Goal: Task Accomplishment & Management: Manage account settings

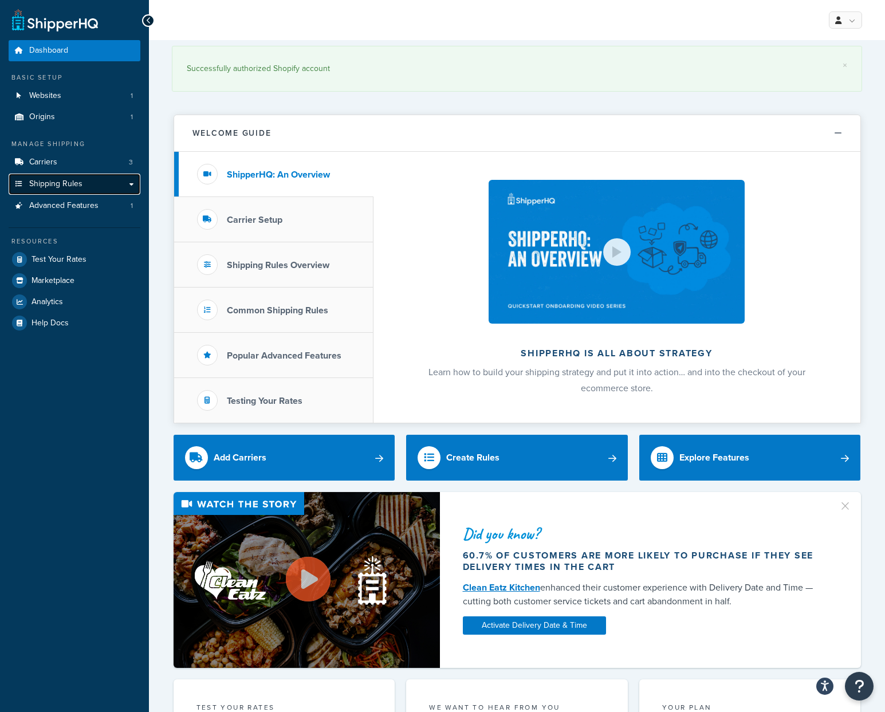
click at [68, 182] on span "Shipping Rules" at bounding box center [55, 184] width 53 height 10
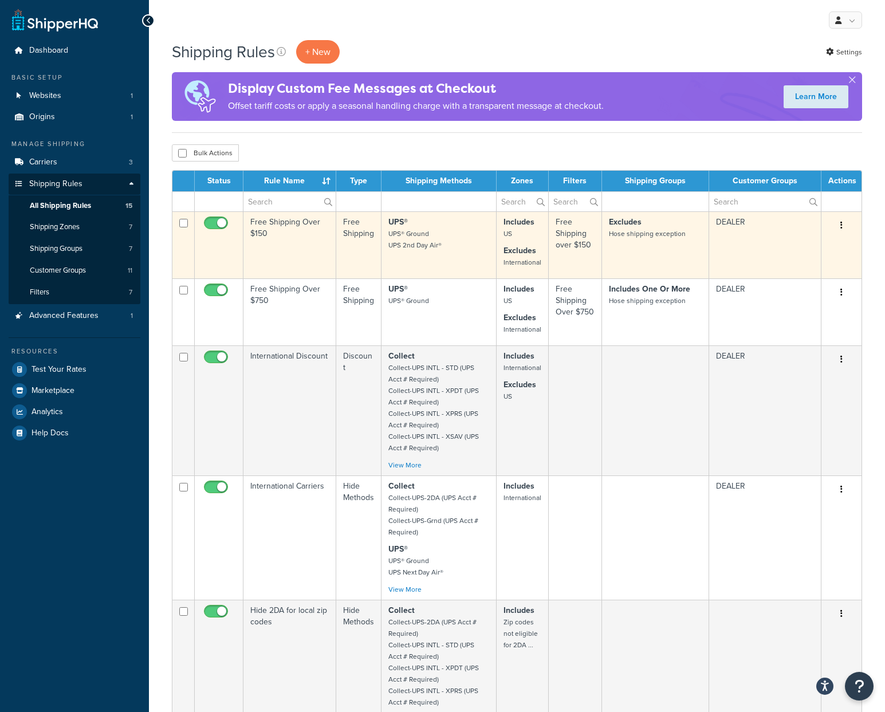
click at [407, 252] on td "UPS® UPS® Ground UPS 2nd Day Air®" at bounding box center [438, 244] width 115 height 67
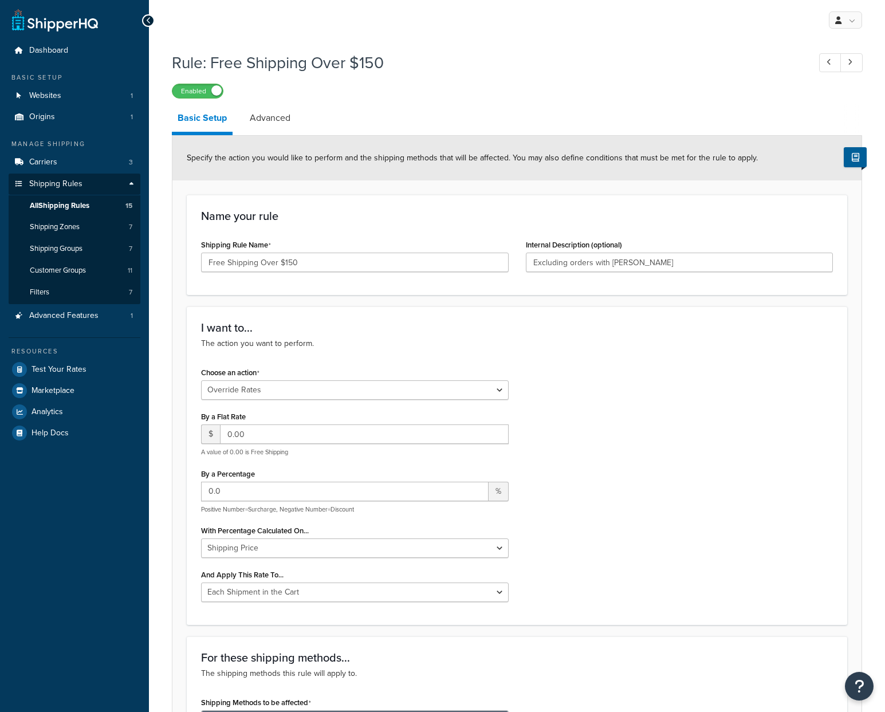
select select "OVERRIDE"
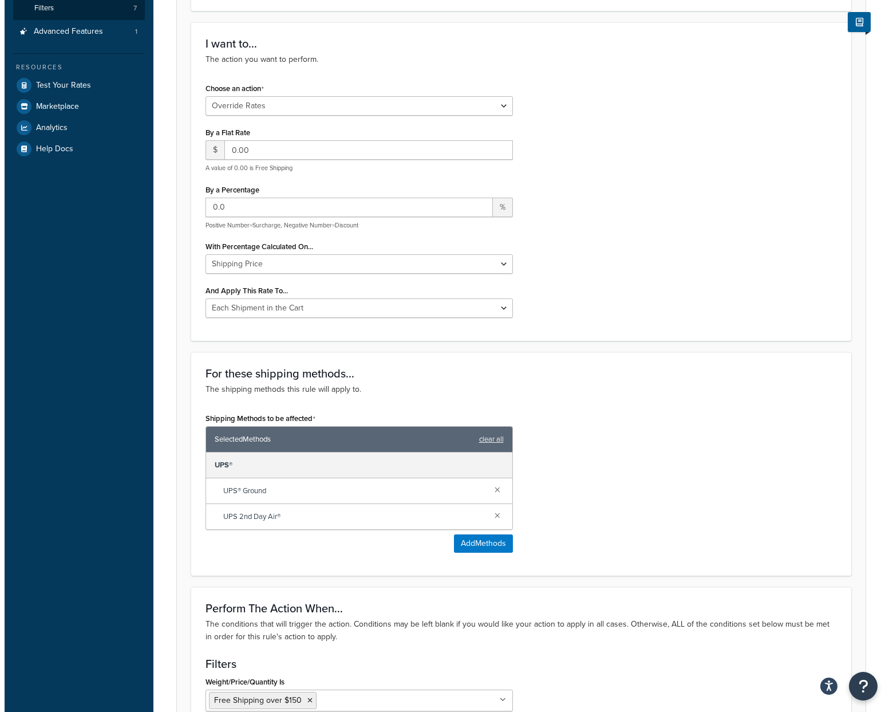
scroll to position [224, 0]
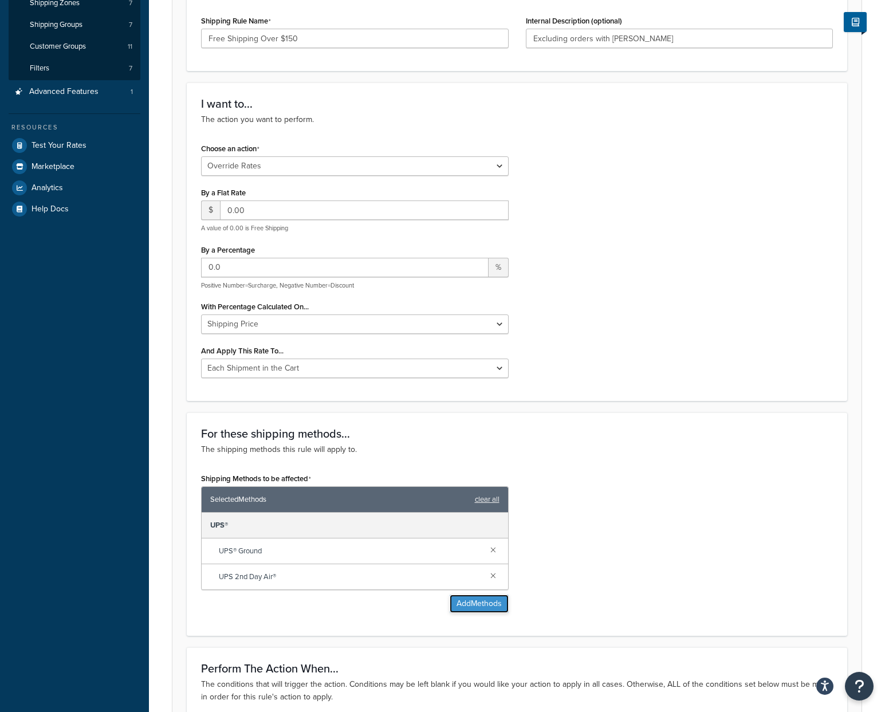
click at [476, 599] on button "Add Methods" at bounding box center [478, 603] width 59 height 18
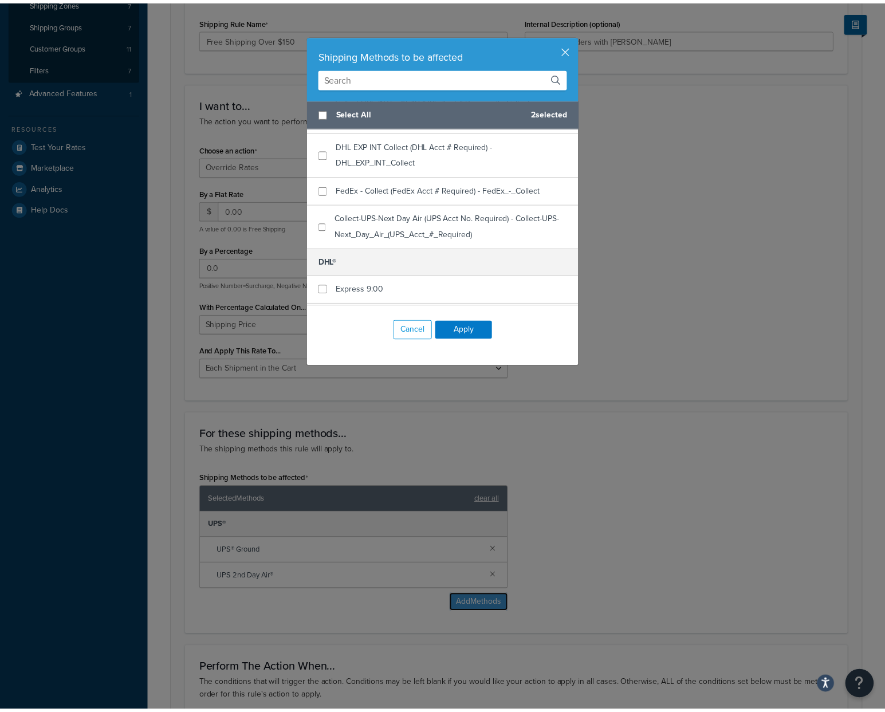
scroll to position [326, 0]
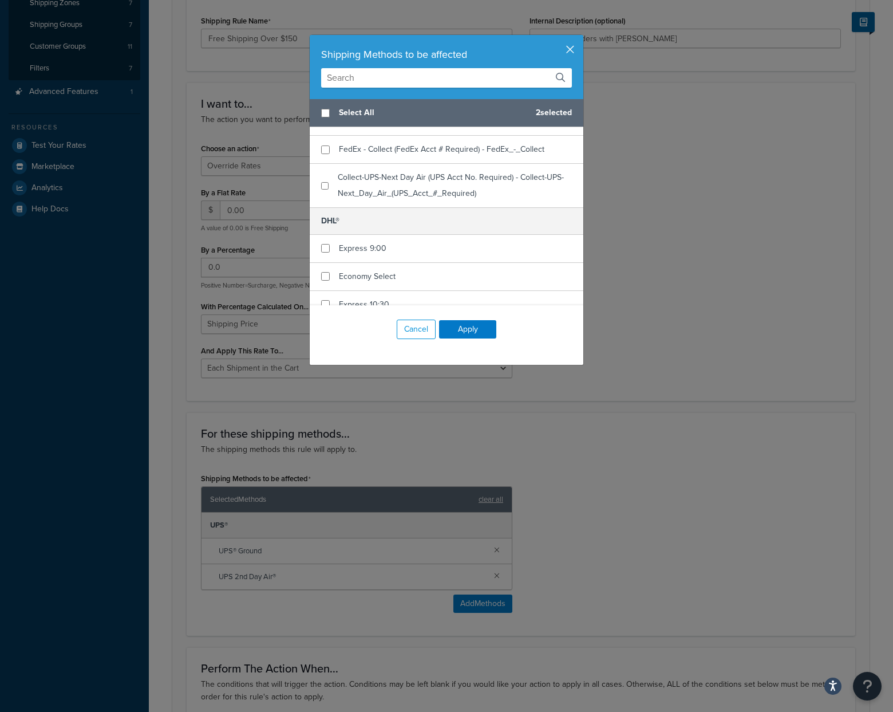
click at [581, 38] on button "button" at bounding box center [582, 36] width 3 height 3
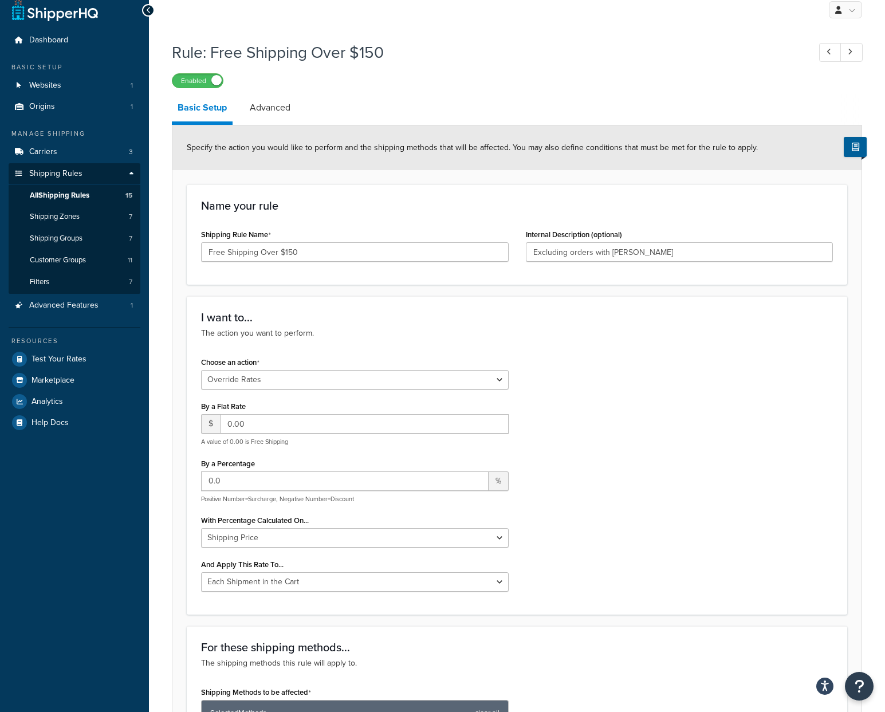
scroll to position [0, 0]
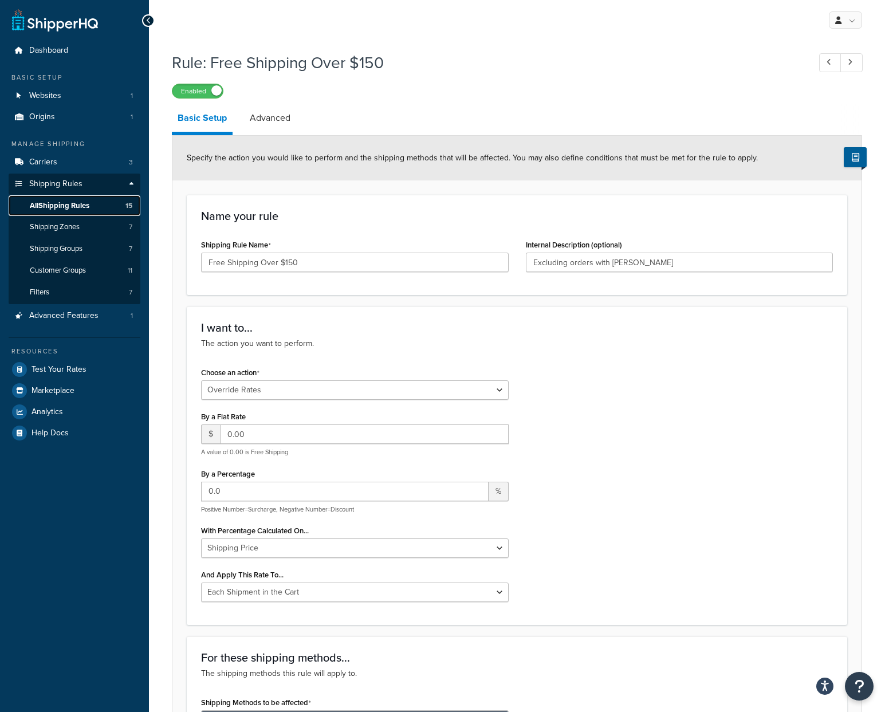
click at [80, 203] on span "All Shipping Rules" at bounding box center [60, 206] width 60 height 10
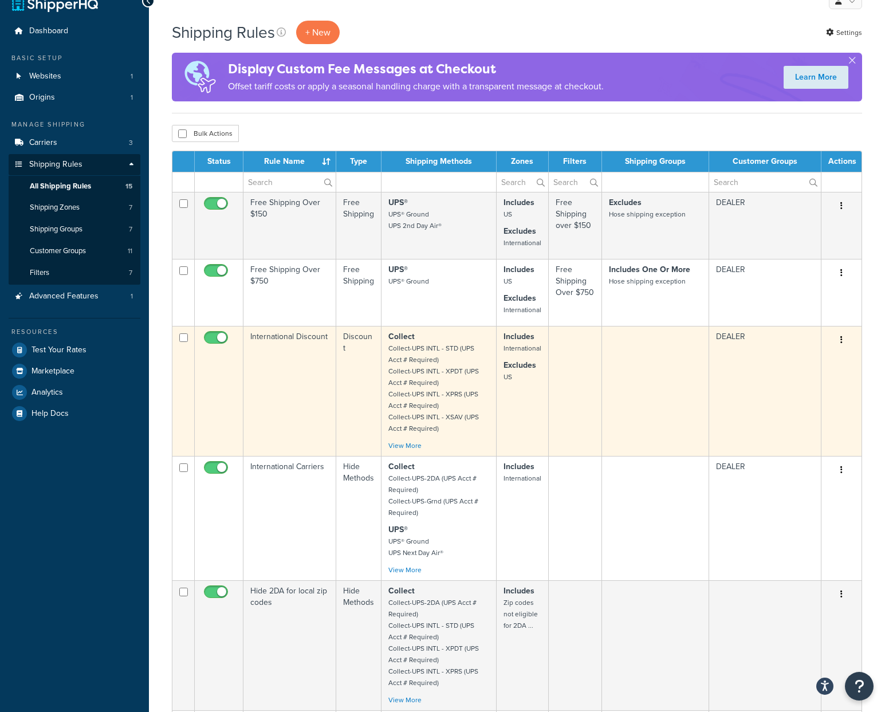
scroll to position [21, 0]
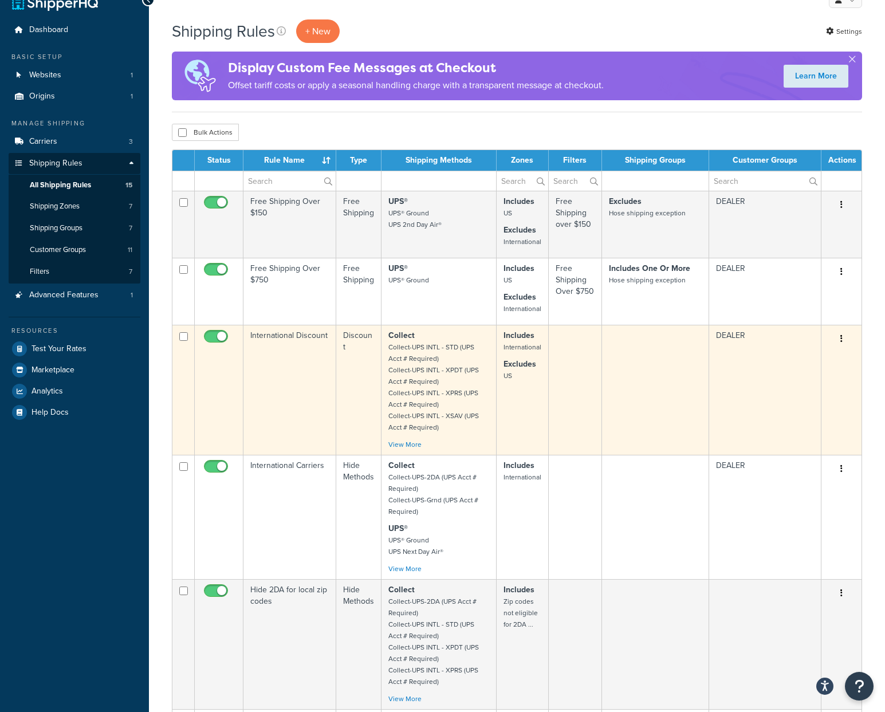
click at [417, 439] on div "Collect Collect-UPS INTL - STD (UPS Acct # Required) Collect-UPS INTL - XPDT (U…" at bounding box center [438, 390] width 100 height 120
click at [418, 441] on link "View More" at bounding box center [404, 444] width 33 height 10
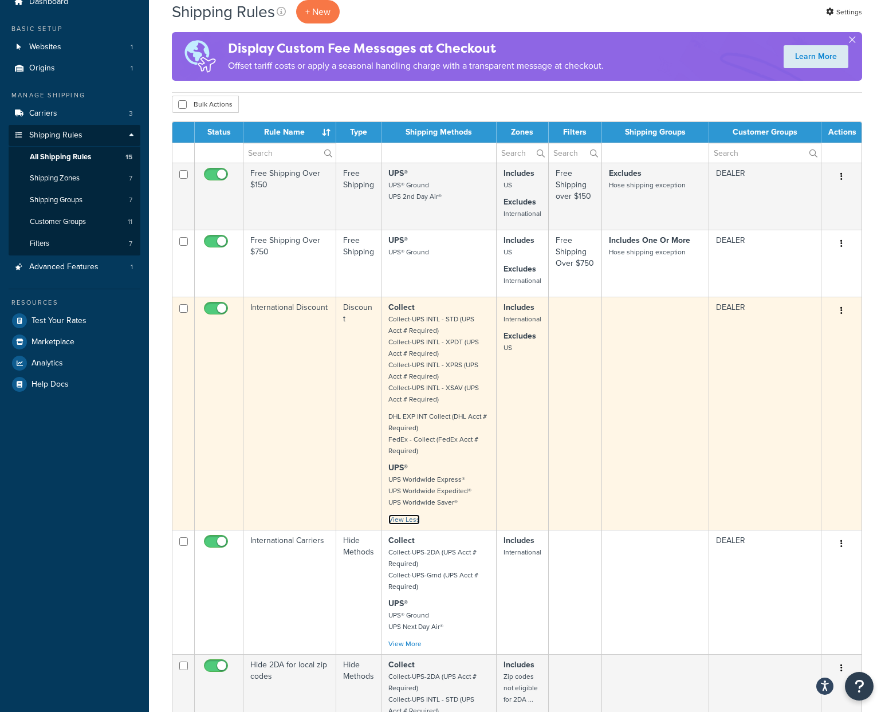
scroll to position [62, 0]
